Goal: Task Accomplishment & Management: Use online tool/utility

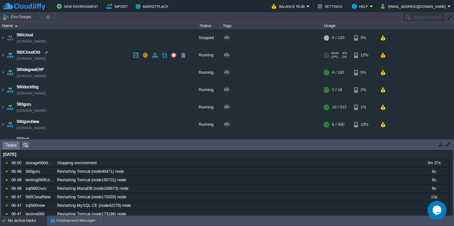
click at [75, 57] on td "560CloudOld [DOMAIN_NAME]" at bounding box center [94, 55] width 189 height 17
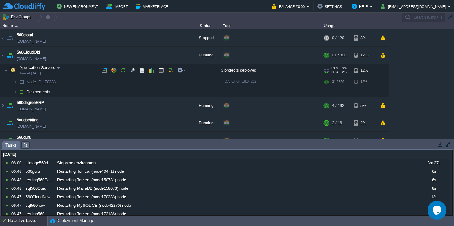
click at [77, 67] on td "Application Servers Tomcat [DATE]" at bounding box center [94, 70] width 189 height 13
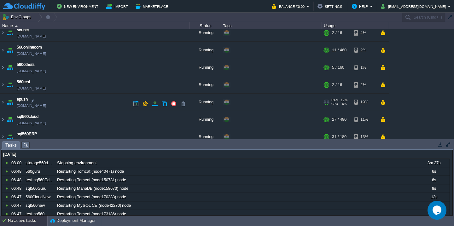
scroll to position [119, 0]
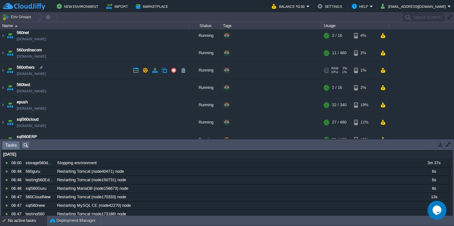
click at [86, 72] on td "560others [DOMAIN_NAME]" at bounding box center [94, 70] width 189 height 17
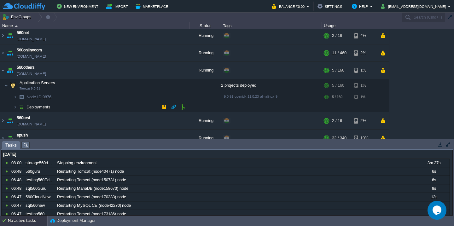
click at [82, 107] on td "Deployments" at bounding box center [94, 107] width 189 height 10
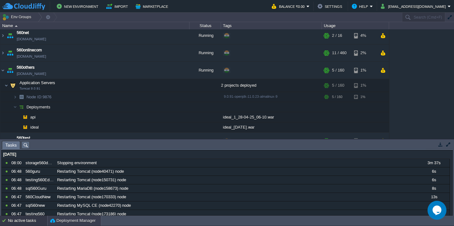
click at [61, 219] on button "Deployment Manager" at bounding box center [72, 221] width 45 height 6
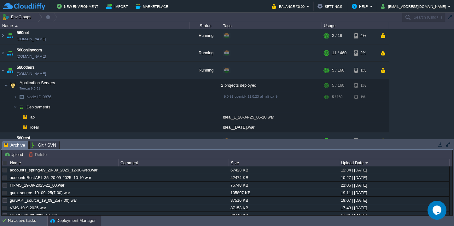
click at [5, 161] on div at bounding box center [5, 163] width 6 height 6
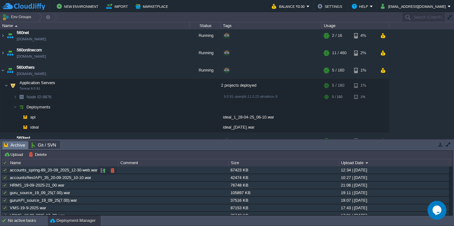
click at [5, 173] on div at bounding box center [5, 171] width 6 height 6
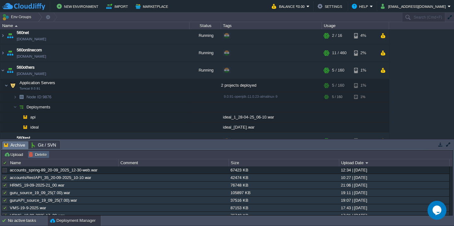
click at [34, 156] on button "Delete" at bounding box center [39, 155] width 20 height 6
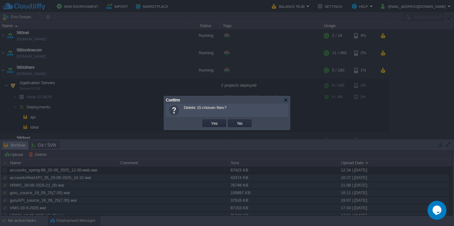
click at [210, 128] on td "Yes" at bounding box center [215, 123] width 26 height 9
click at [212, 124] on button "Yes" at bounding box center [214, 124] width 11 height 6
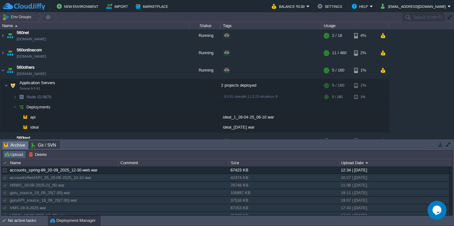
click at [13, 157] on button "Upload" at bounding box center [14, 155] width 21 height 6
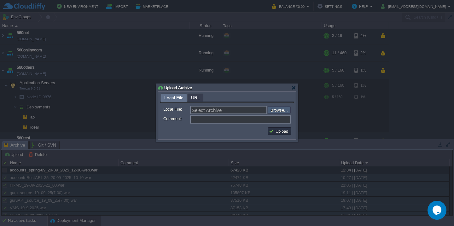
click at [276, 109] on input "file" at bounding box center [251, 110] width 80 height 8
type input "C:\fakepath\accounts_spring-90_21-09_2025_07-00-web.war"
type input "accounts_spring-90_21-09_2025_07-00-web.war"
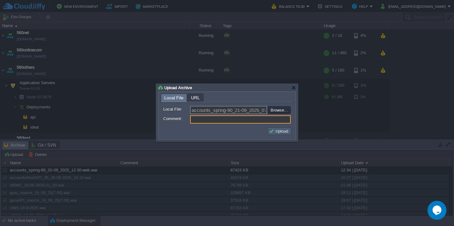
click at [275, 134] on button "Upload" at bounding box center [279, 131] width 21 height 6
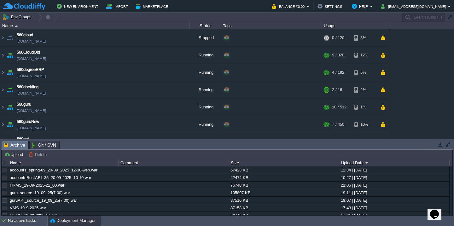
click at [5, 164] on div at bounding box center [5, 163] width 6 height 6
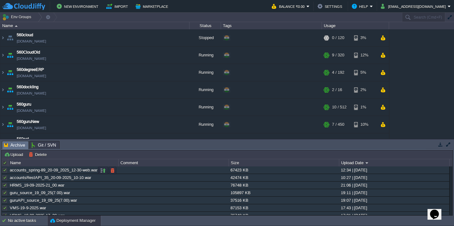
click at [4, 171] on div at bounding box center [5, 171] width 6 height 6
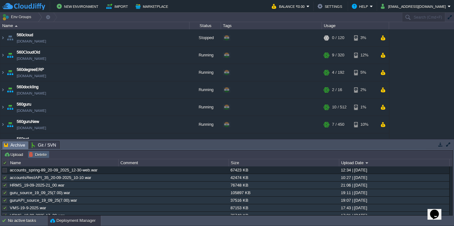
click at [34, 154] on button "Delete" at bounding box center [39, 155] width 20 height 6
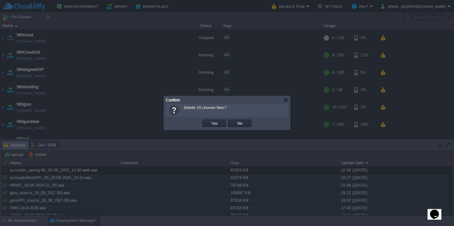
click at [209, 121] on button "Yes" at bounding box center [214, 124] width 11 height 6
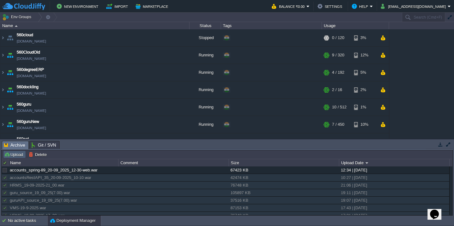
click at [14, 154] on button "Upload" at bounding box center [14, 155] width 21 height 6
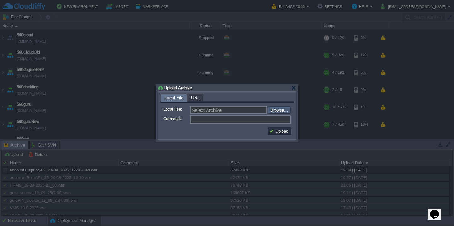
click at [282, 111] on input "file" at bounding box center [251, 110] width 80 height 8
type input "C:\fakepath\accounts_spring-90_21-09_2025_07-00-web.war"
type input "accounts_spring-90_21-09_2025_07-00-web.war"
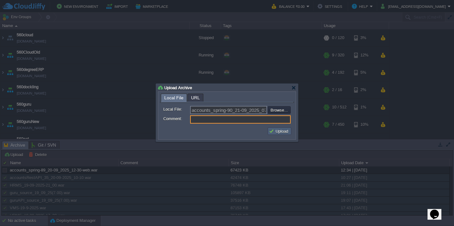
click at [281, 133] on button "Upload" at bounding box center [279, 131] width 21 height 6
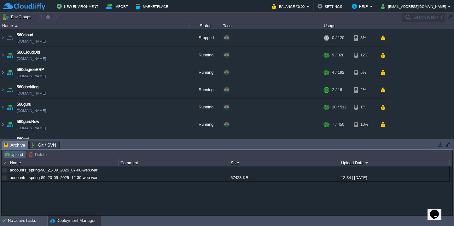
click at [16, 157] on button "Upload" at bounding box center [14, 155] width 21 height 6
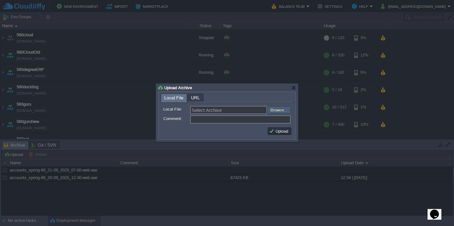
click at [277, 109] on input "file" at bounding box center [251, 110] width 80 height 8
type input "C:\fakepath\accounts_spring-90_21-09_2025_07-00-web.war"
type input "accounts_spring-90_21-09_2025_07-00-web.war"
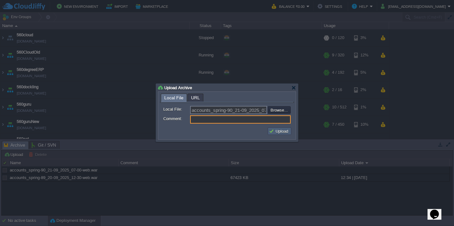
click at [282, 131] on button "Upload" at bounding box center [279, 131] width 21 height 6
